Goal: Transaction & Acquisition: Book appointment/travel/reservation

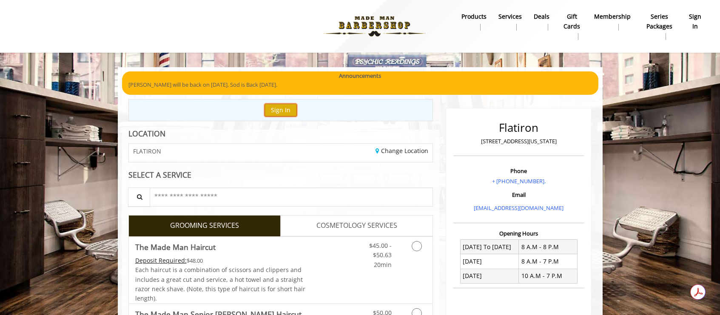
click at [293, 111] on button "Sign In" at bounding box center [281, 110] width 32 height 12
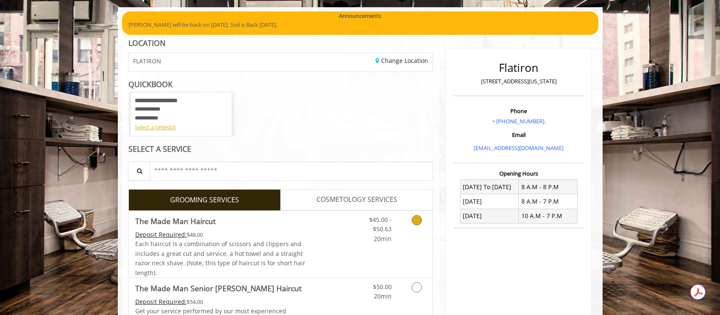
click at [399, 216] on div "Grooming services" at bounding box center [415, 227] width 34 height 33
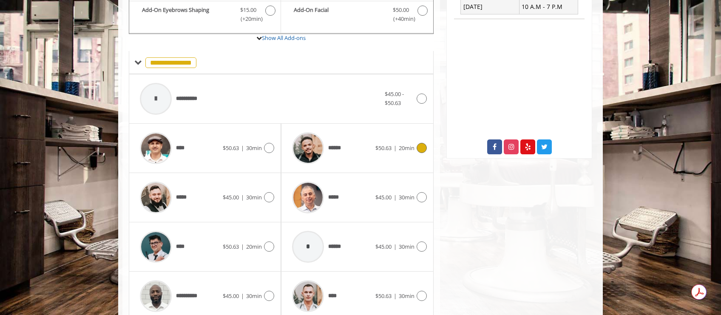
click at [412, 144] on span "20min" at bounding box center [407, 148] width 16 height 8
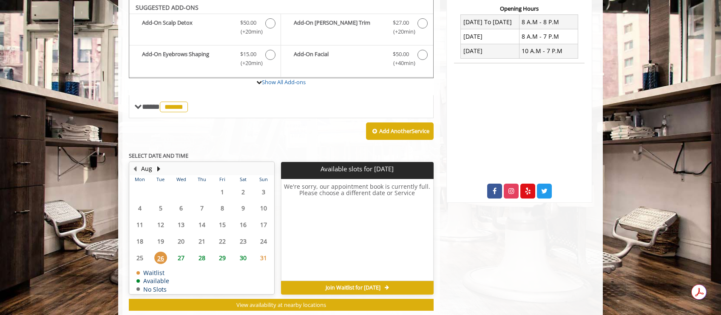
click at [206, 259] on span "28" at bounding box center [202, 258] width 13 height 12
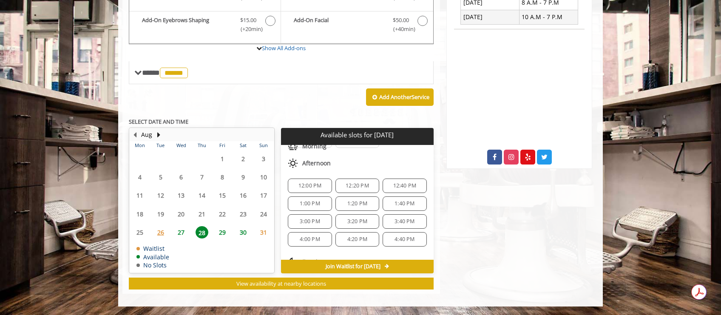
scroll to position [94, 0]
click at [320, 233] on span "4:00 PM" at bounding box center [310, 234] width 36 height 7
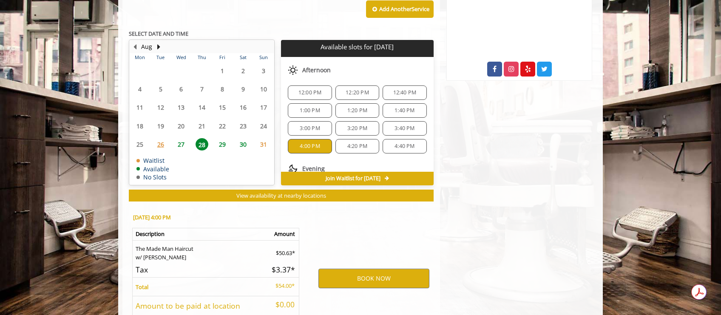
scroll to position [413, 0]
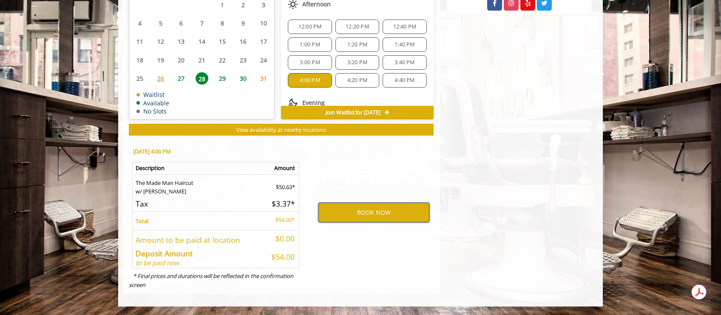
click at [361, 213] on button "BOOK NOW" at bounding box center [374, 213] width 111 height 20
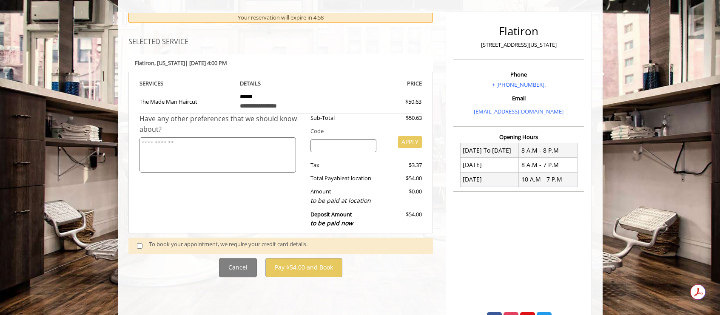
scroll to position [122, 0]
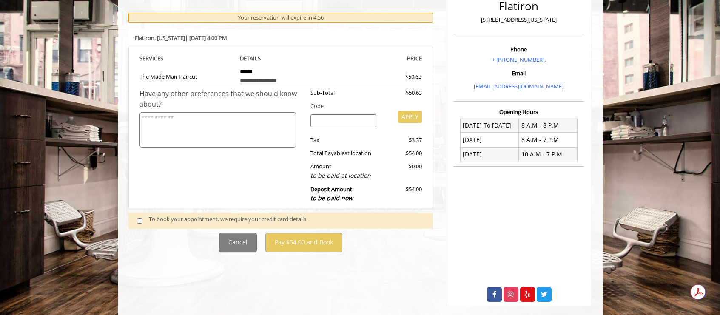
click at [215, 223] on div "To book your appointment, we require your credit card details." at bounding box center [287, 220] width 276 height 11
click at [214, 222] on div "To book your appointment, we require your credit card details." at bounding box center [287, 220] width 276 height 11
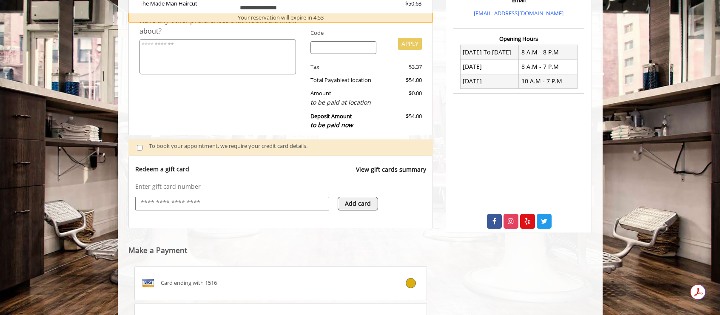
click at [248, 200] on input "text" at bounding box center [232, 203] width 185 height 10
type input "**********"
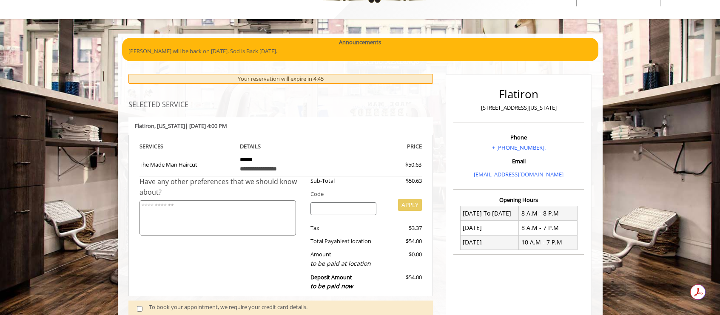
scroll to position [312, 0]
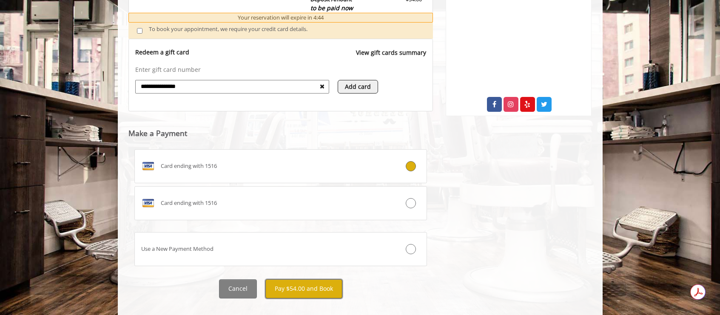
click at [312, 295] on button "Pay $54.00 and Book" at bounding box center [303, 288] width 77 height 19
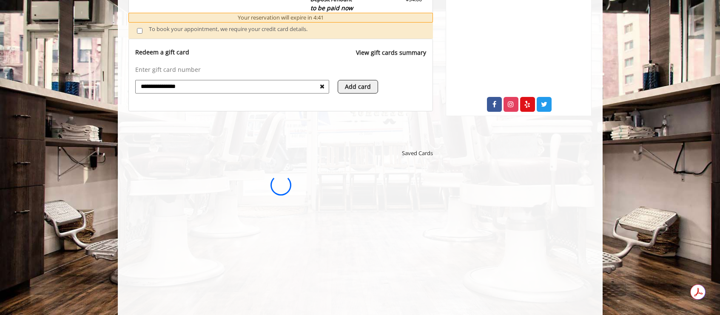
scroll to position [0, 0]
